Goal: Task Accomplishment & Management: Complete application form

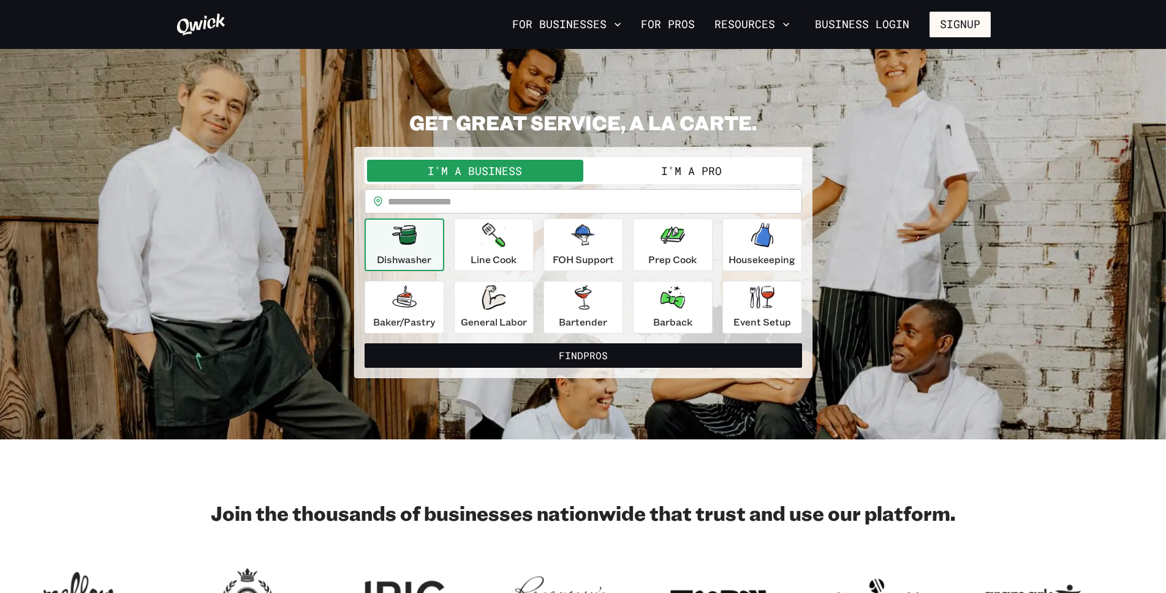
click at [560, 177] on button "I'm a Business" at bounding box center [475, 171] width 216 height 22
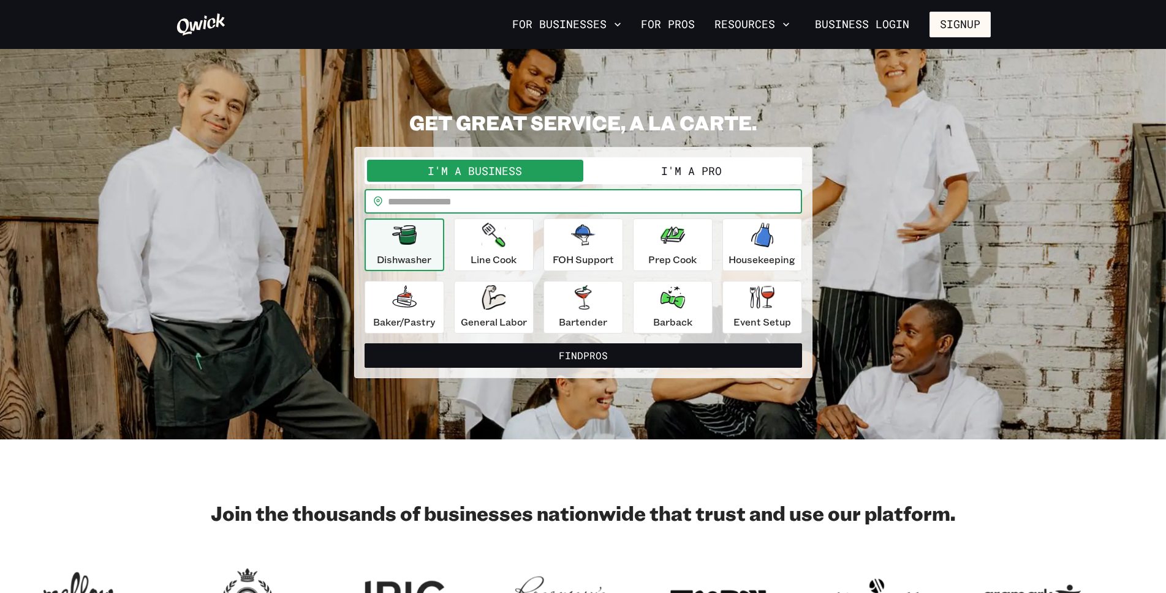
click at [539, 207] on input "text" at bounding box center [595, 201] width 414 height 24
type input "*****"
click at [364, 344] on button "Find Pros" at bounding box center [582, 356] width 437 height 24
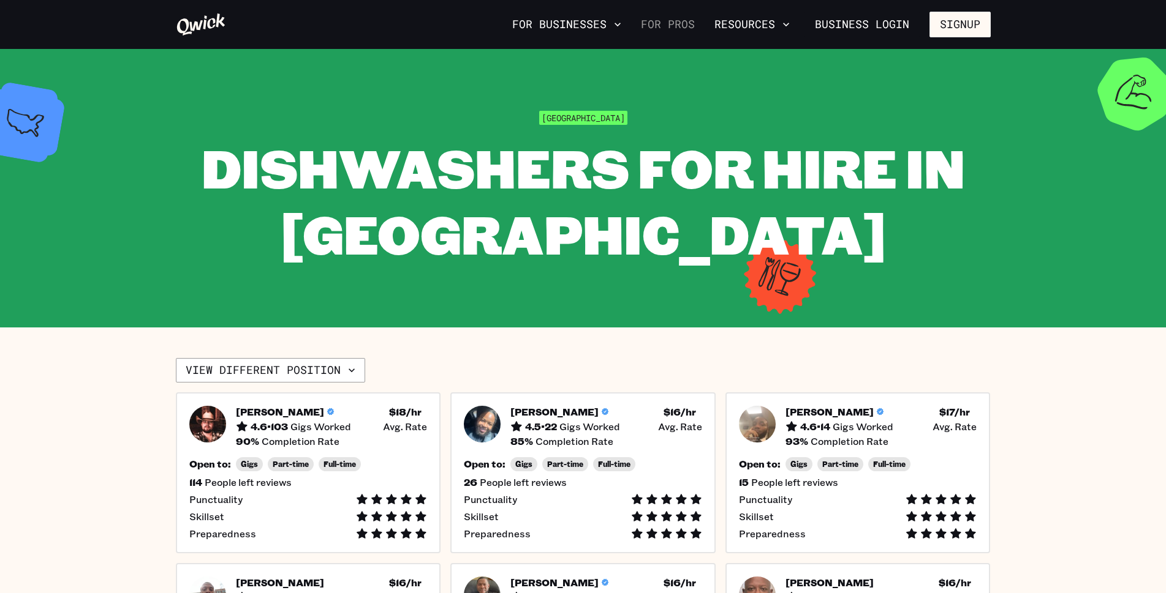
click at [675, 29] on link "For Pros" at bounding box center [668, 24] width 64 height 21
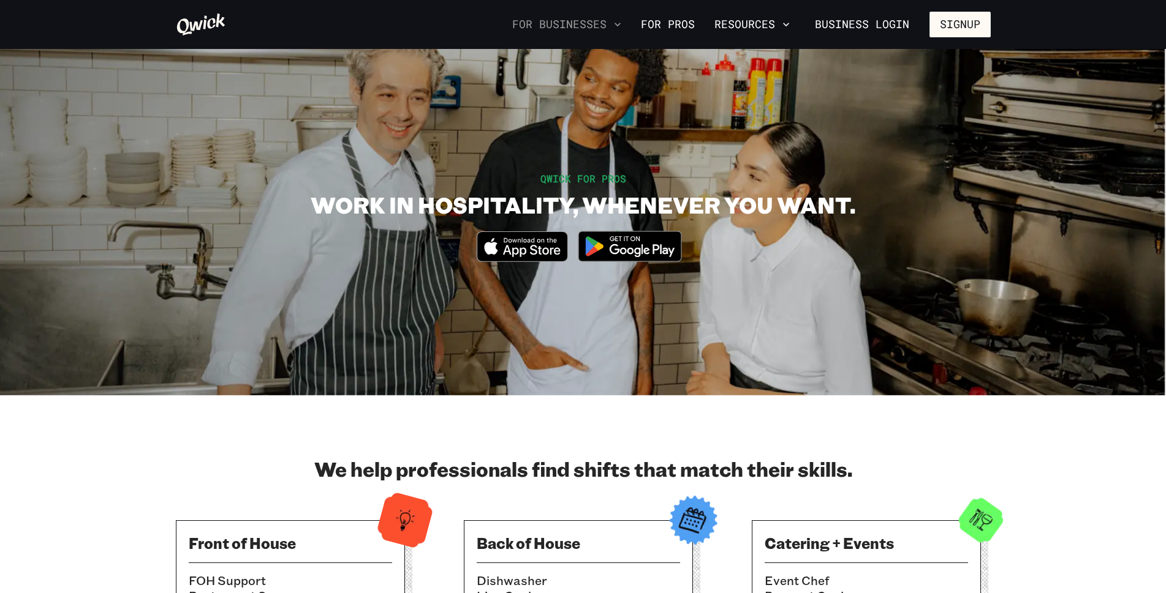
click at [611, 28] on icon "button" at bounding box center [617, 24] width 12 height 12
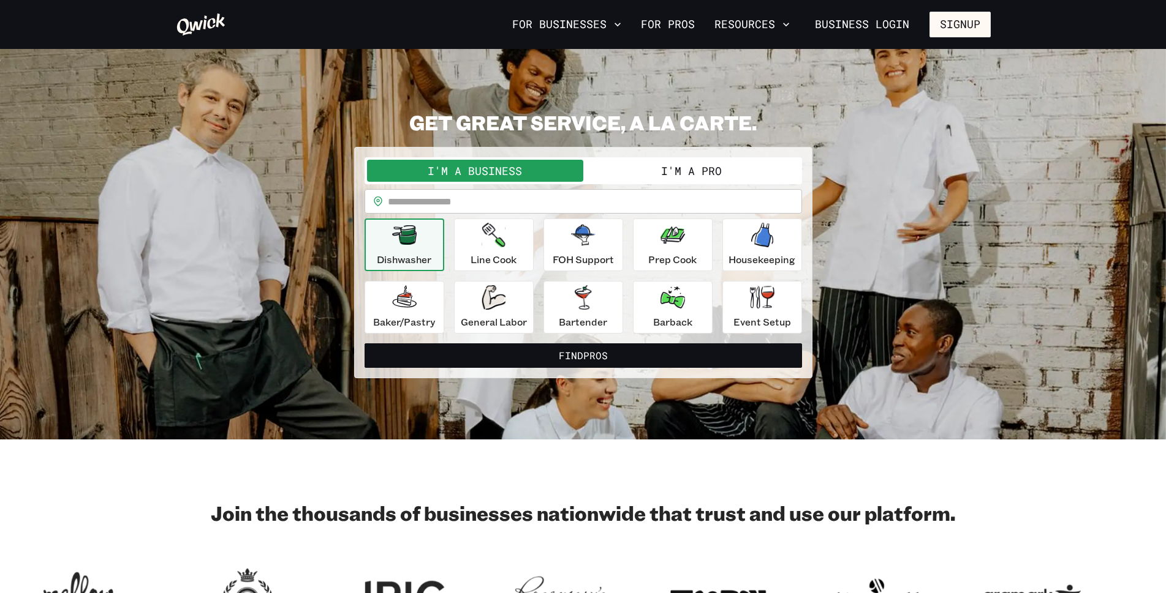
click at [654, 171] on button "I'm a Pro" at bounding box center [691, 171] width 216 height 22
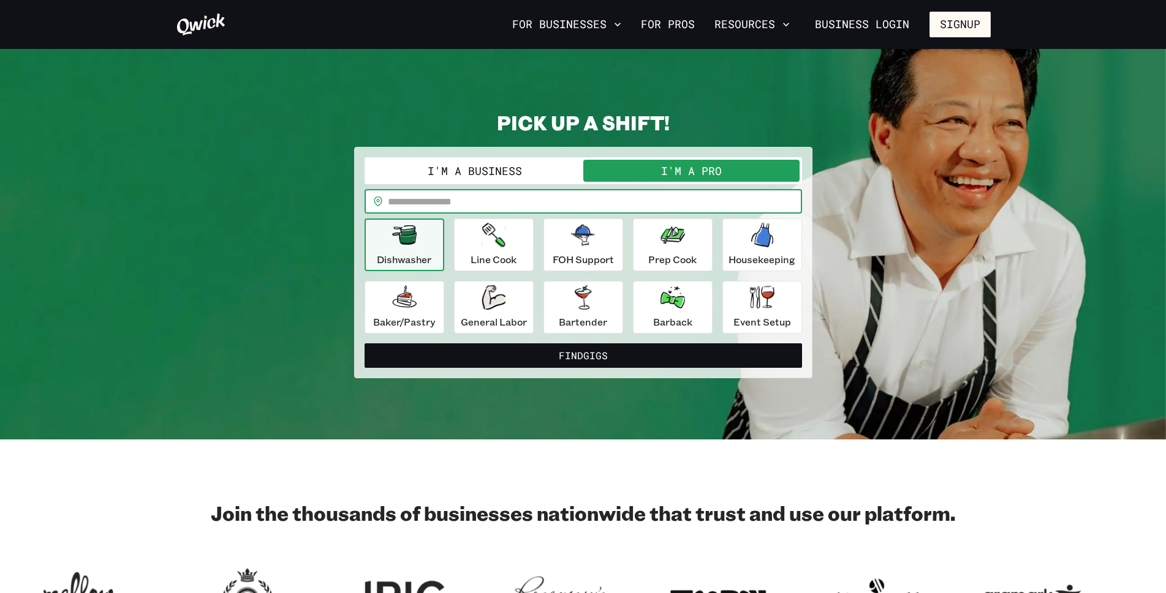
click at [603, 207] on input "text" at bounding box center [595, 201] width 414 height 24
type input "*****"
click at [364, 344] on button "Find Gigs" at bounding box center [582, 356] width 437 height 24
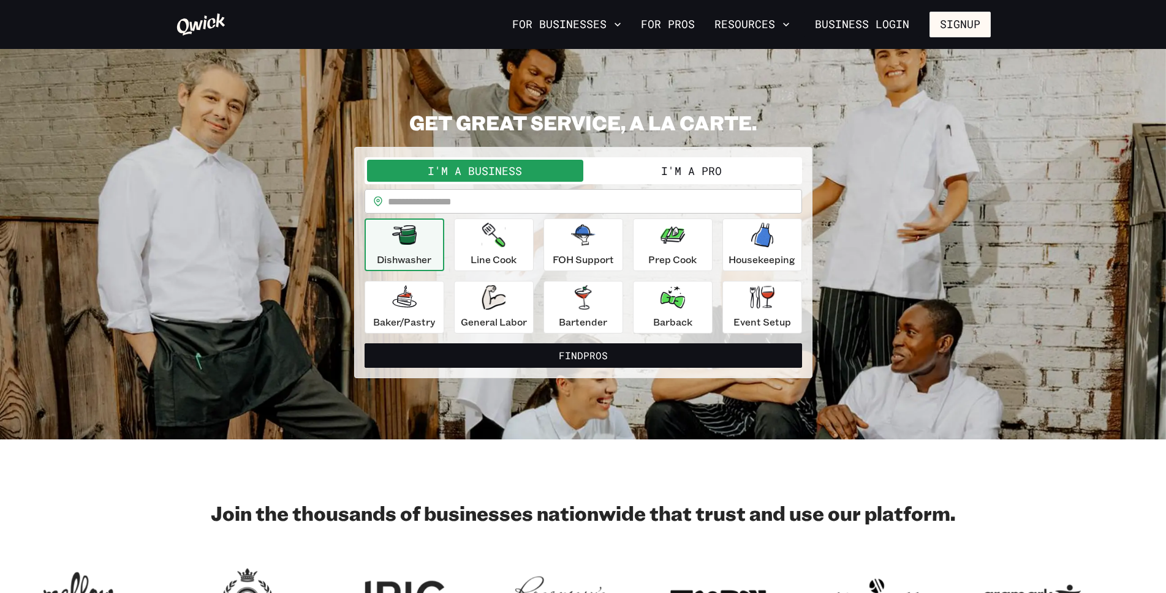
click at [638, 182] on div "I'm a Business I'm a Pro" at bounding box center [582, 170] width 437 height 27
drag, startPoint x: 643, startPoint y: 174, endPoint x: 646, endPoint y: 195, distance: 21.6
click at [643, 173] on button "I'm a Pro" at bounding box center [691, 171] width 216 height 22
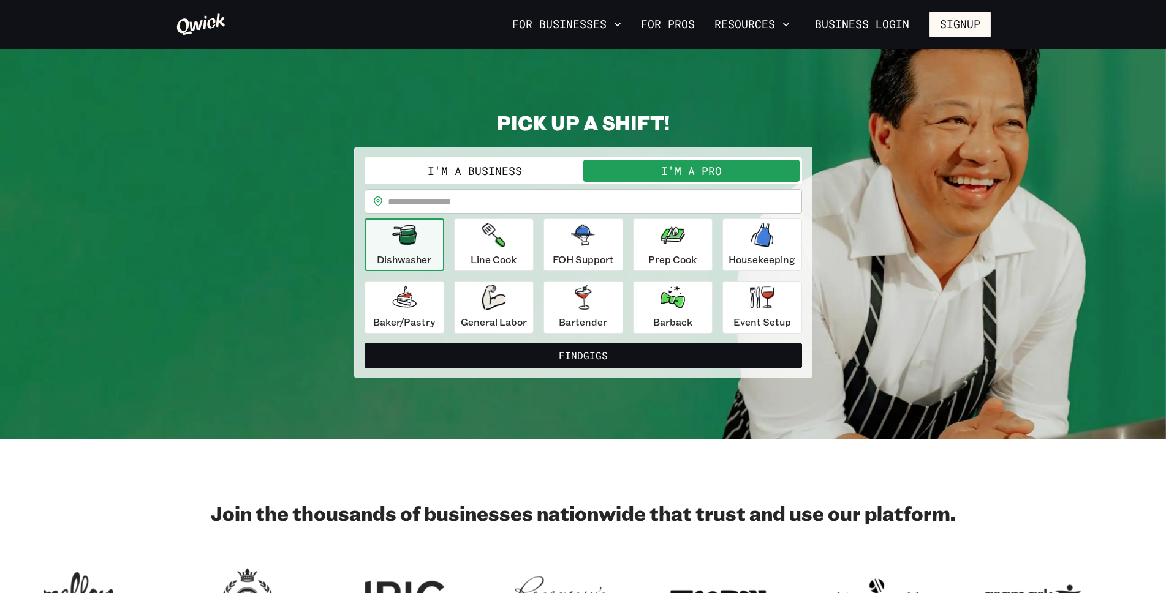
click at [616, 200] on input "text" at bounding box center [595, 201] width 414 height 24
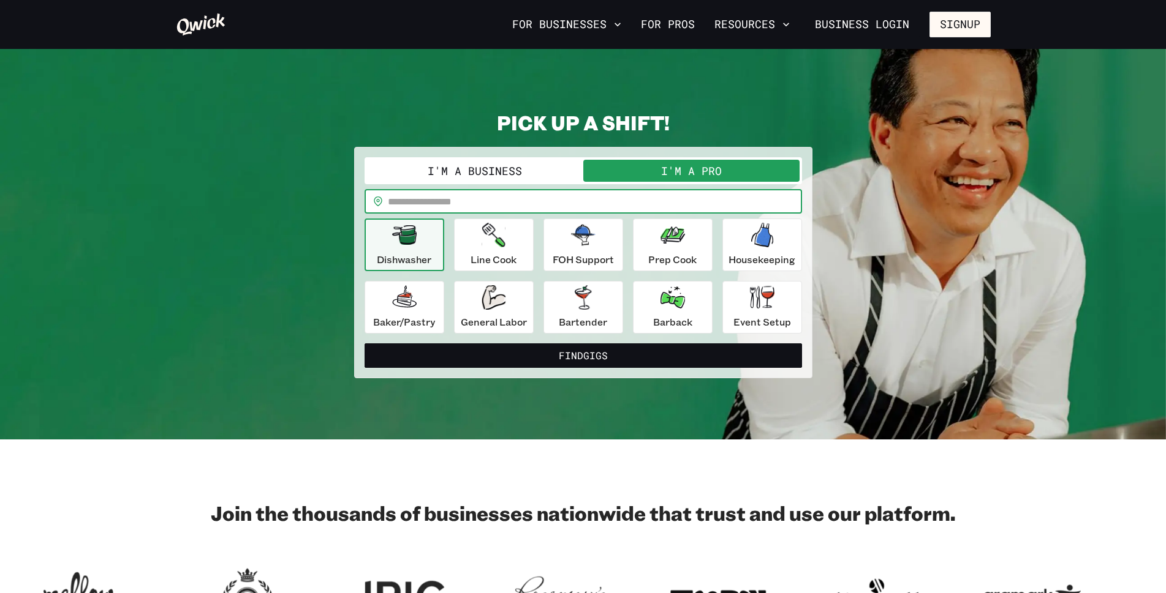
type input "*"
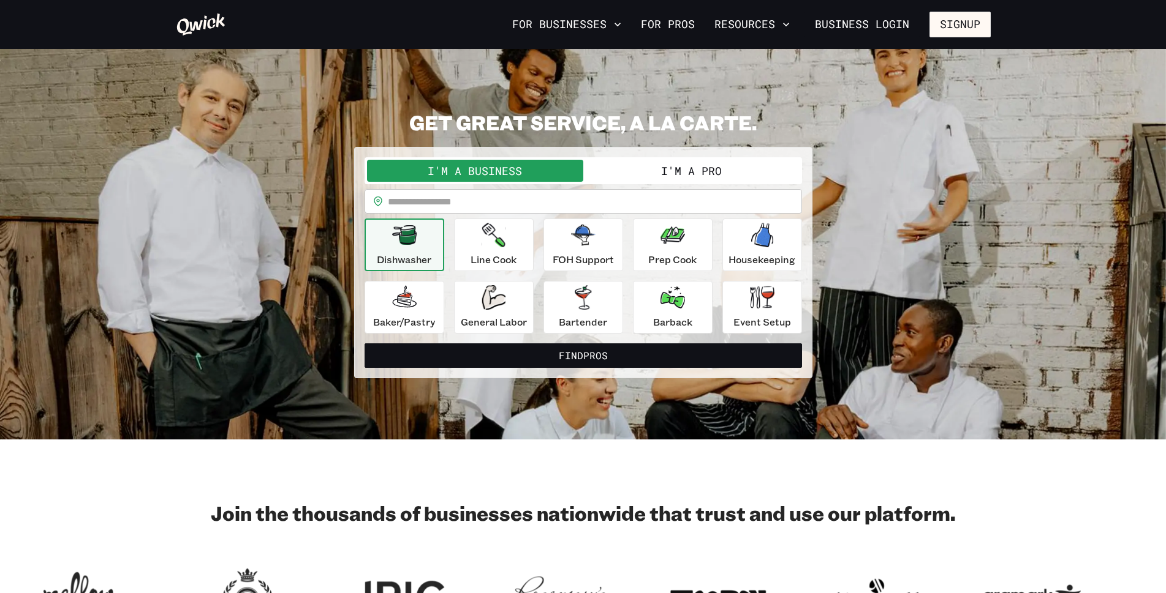
click at [635, 167] on button "I'm a Pro" at bounding box center [691, 171] width 216 height 22
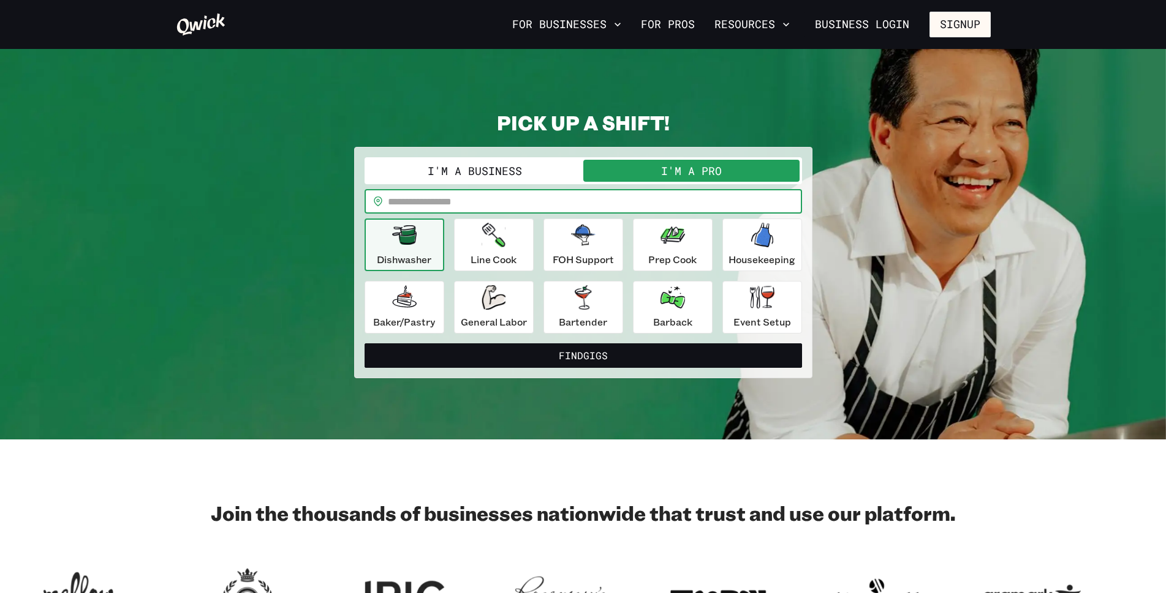
click at [587, 211] on input "text" at bounding box center [595, 201] width 414 height 24
type input "*****"
click at [364, 344] on button "Find Gigs" at bounding box center [582, 356] width 437 height 24
